Goal: Check status: Check status

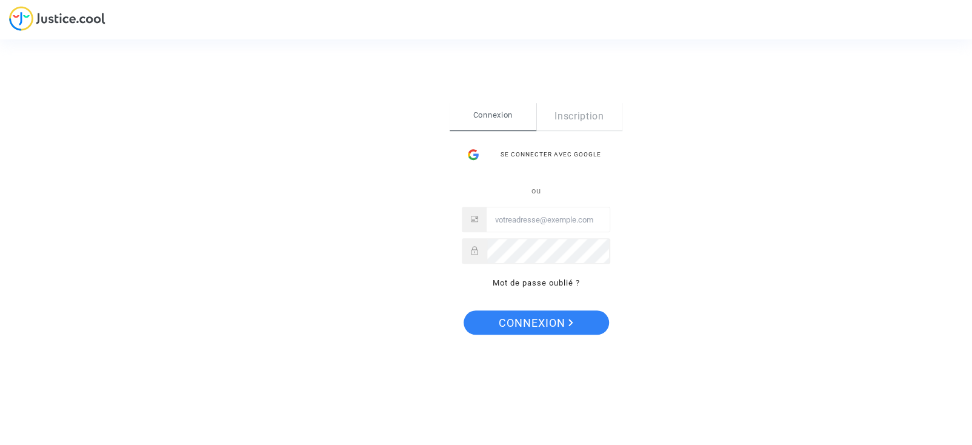
click at [559, 150] on div "Se connecter avec Google" at bounding box center [536, 154] width 148 height 24
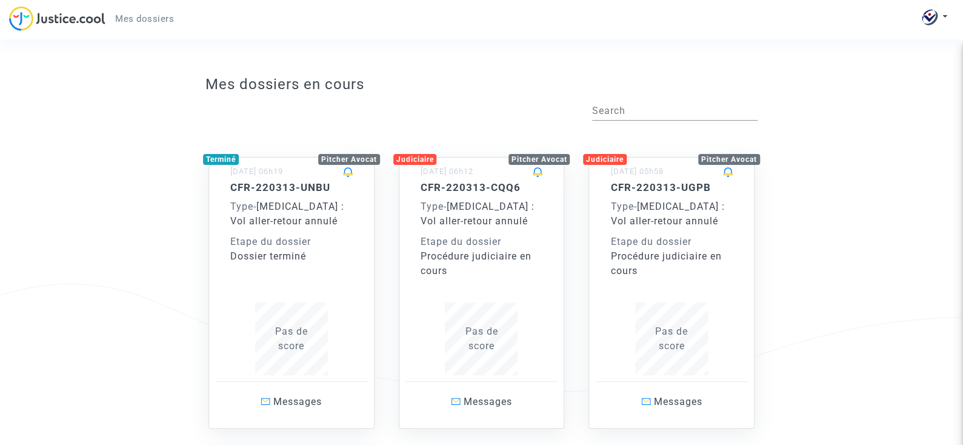
click at [486, 177] on div "13/03/2022 - 06h12" at bounding box center [481, 173] width 153 height 18
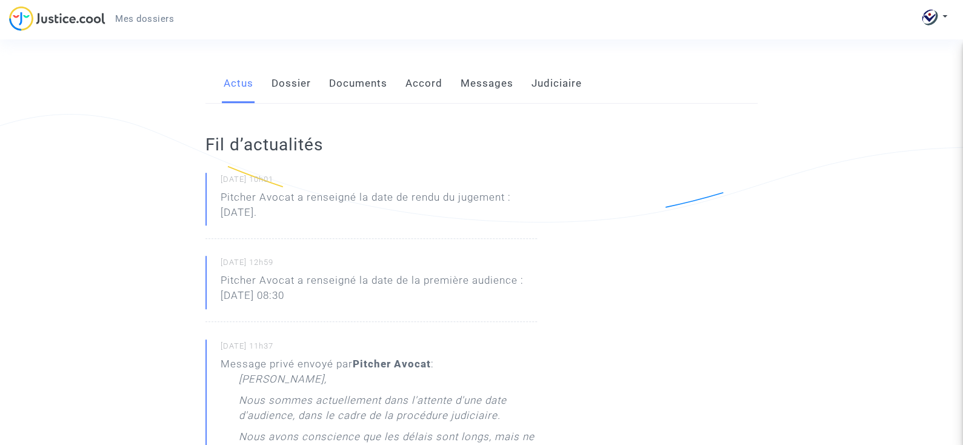
scroll to position [161, 0]
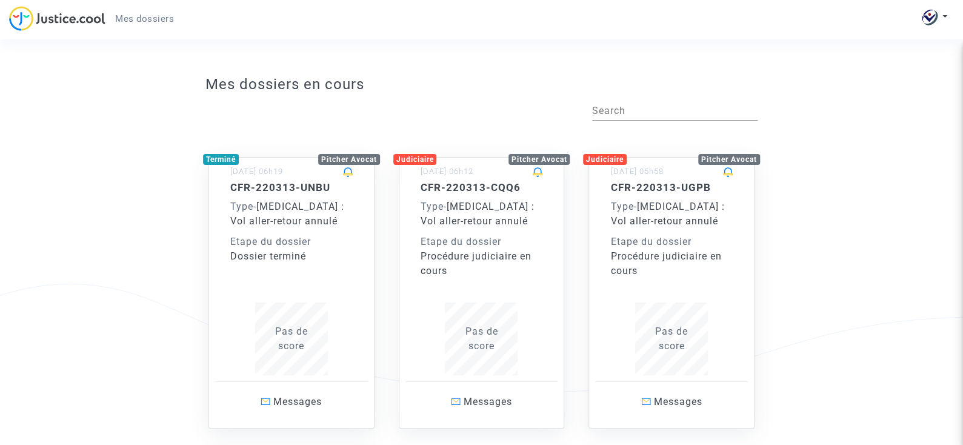
click at [645, 183] on h5 "CFR-220313-UGPB" at bounding box center [671, 187] width 122 height 12
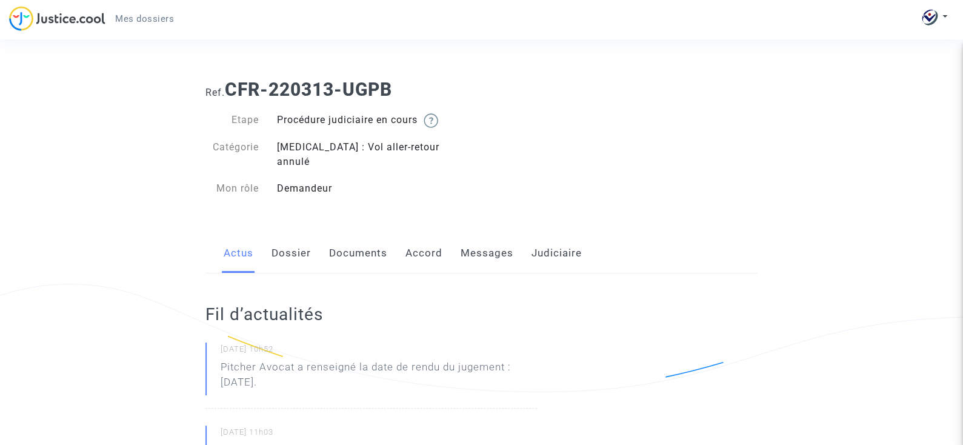
click at [286, 243] on link "Dossier" at bounding box center [290, 253] width 39 height 40
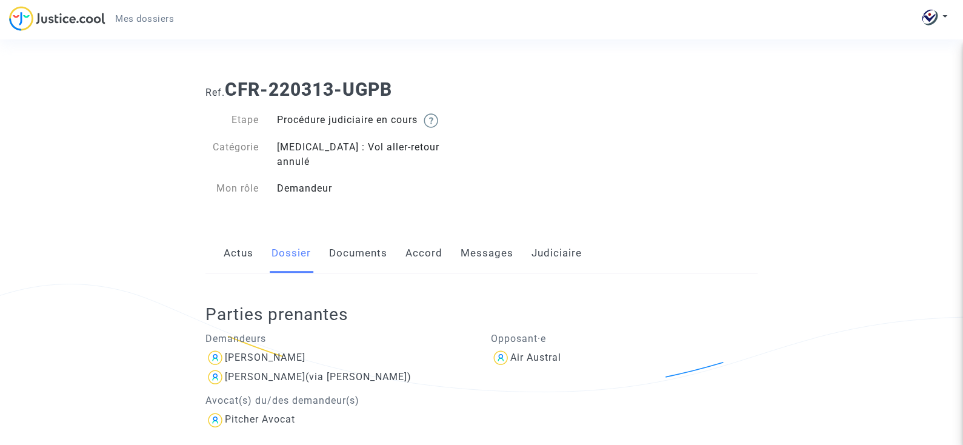
click at [245, 243] on link "Actus" at bounding box center [239, 253] width 30 height 40
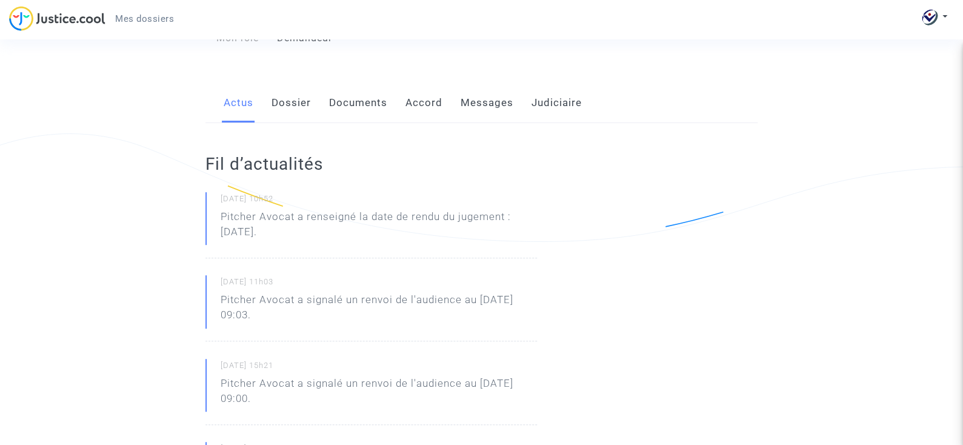
scroll to position [161, 0]
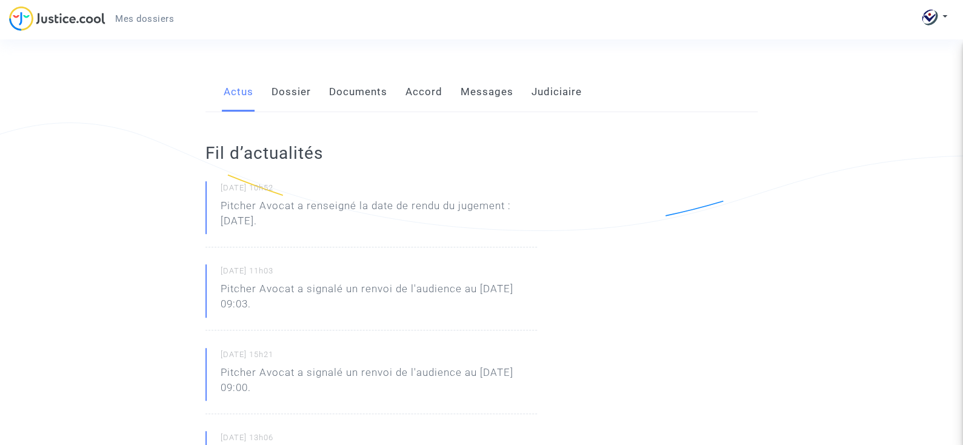
click at [489, 80] on link "Messages" at bounding box center [486, 92] width 53 height 40
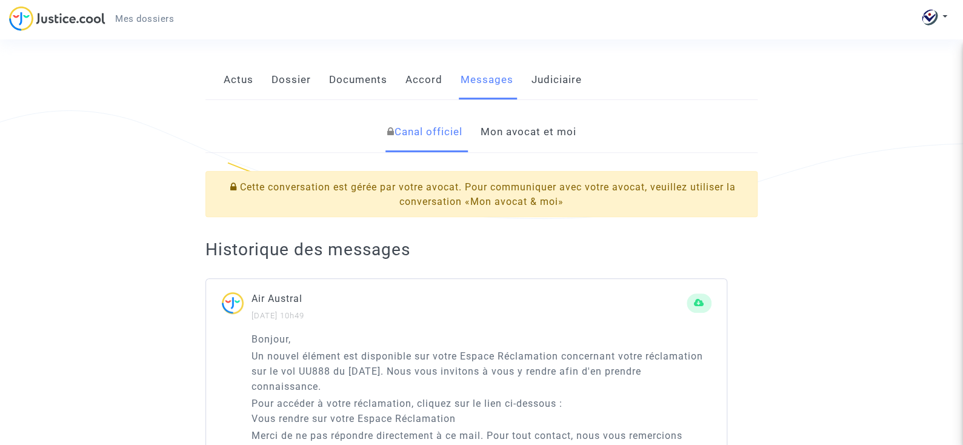
scroll to position [161, 0]
